Goal: Browse casually

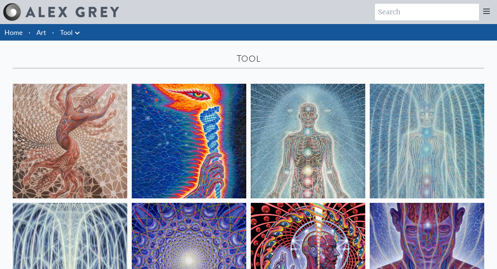
click at [66, 34] on link "Tool" at bounding box center [66, 32] width 13 height 11
click at [75, 32] on icon at bounding box center [77, 33] width 5 height 3
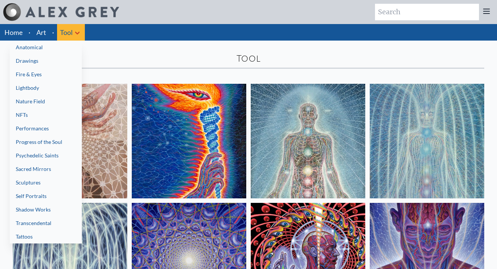
click at [9, 33] on div at bounding box center [248, 134] width 497 height 269
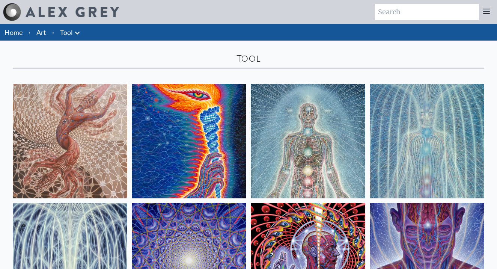
click at [11, 33] on link "Home" at bounding box center [14, 32] width 18 height 8
click at [39, 31] on link "Art" at bounding box center [41, 32] width 10 height 11
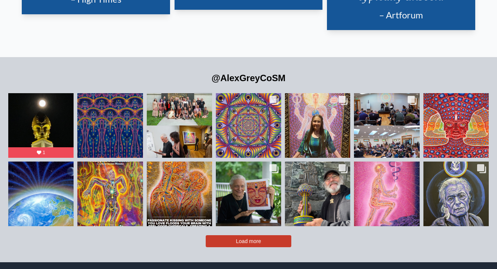
scroll to position [1562, 0]
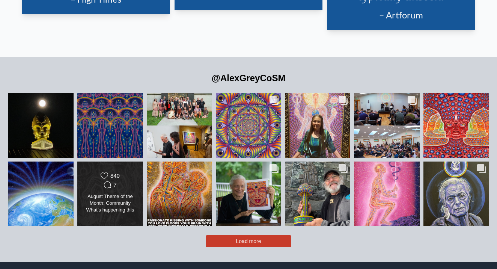
click at [112, 194] on div "August Theme of the Month: Community What’s happening this month at CoSM?  🌟Ent…" at bounding box center [110, 203] width 53 height 21
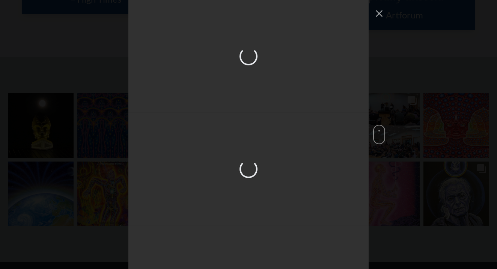
scroll to position [1094, 0]
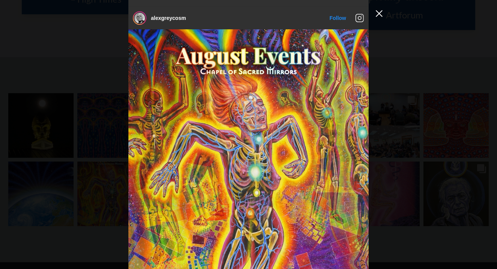
click at [377, 12] on button "Close Instagram Feed Popup" at bounding box center [379, 14] width 12 height 12
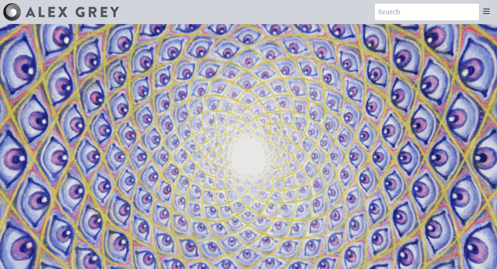
scroll to position [0, 0]
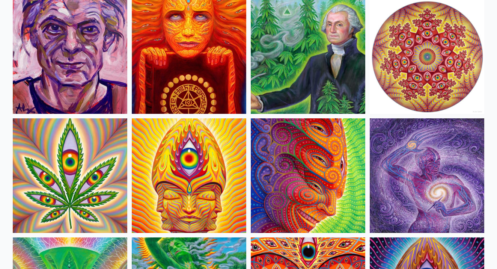
scroll to position [1256, 0]
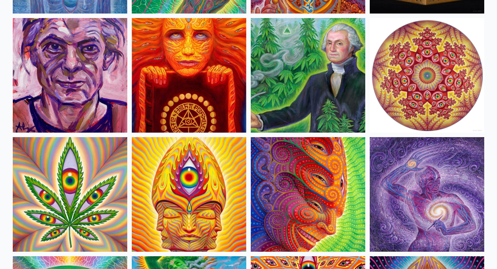
click at [296, 42] on img at bounding box center [308, 75] width 115 height 115
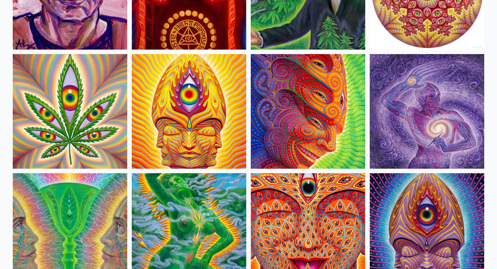
scroll to position [1340, 0]
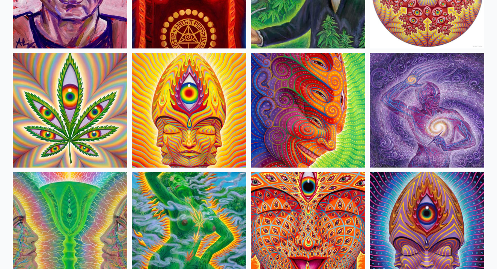
click at [167, 190] on img at bounding box center [189, 229] width 115 height 115
click at [83, 122] on img at bounding box center [70, 110] width 115 height 115
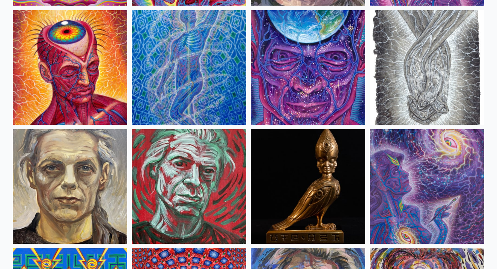
scroll to position [1741, 0]
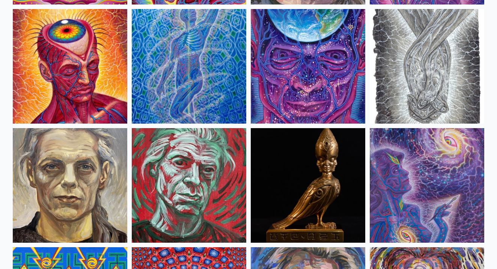
click at [264, 94] on img at bounding box center [308, 66] width 115 height 115
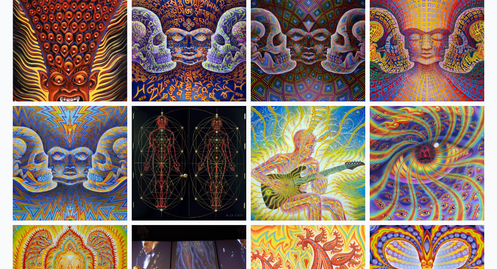
scroll to position [3925, 0]
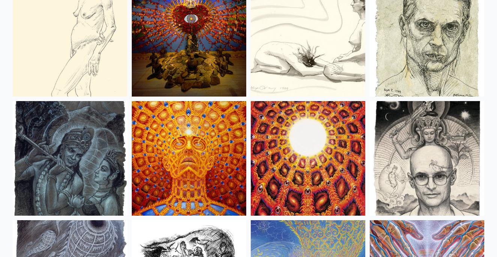
scroll to position [5209, 0]
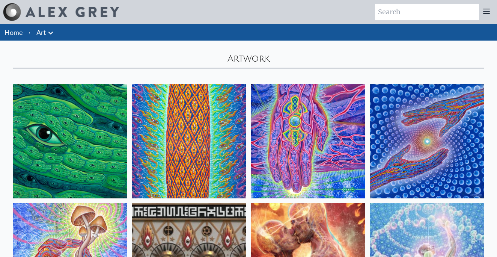
scroll to position [0, 0]
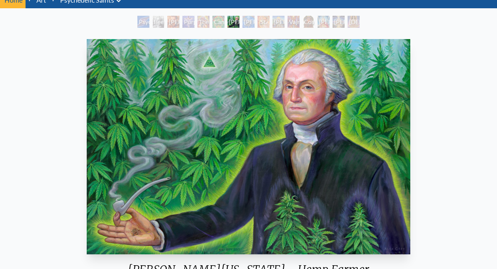
scroll to position [30, 0]
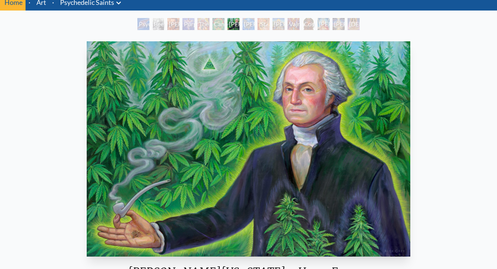
click at [480, 161] on div "[PERSON_NAME][US_STATE] - Hemp Farmer 2015, oil on linen, 26 x 24 in. Visit the…" at bounding box center [248, 192] width 485 height 309
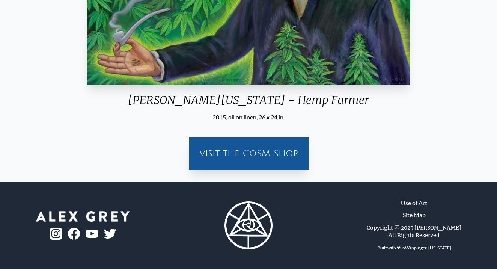
scroll to position [202, 0]
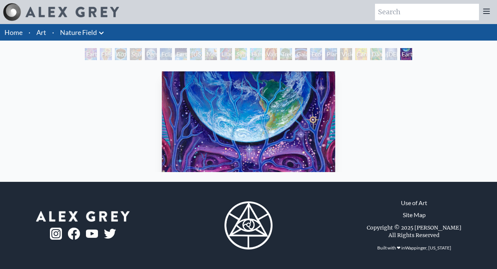
click at [306, 106] on img "22 / 22" at bounding box center [248, 178] width 173 height 215
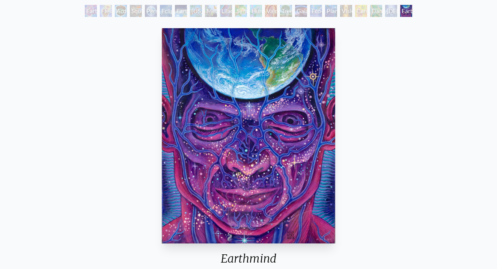
scroll to position [46, 0]
